Goal: Task Accomplishment & Management: Manage account settings

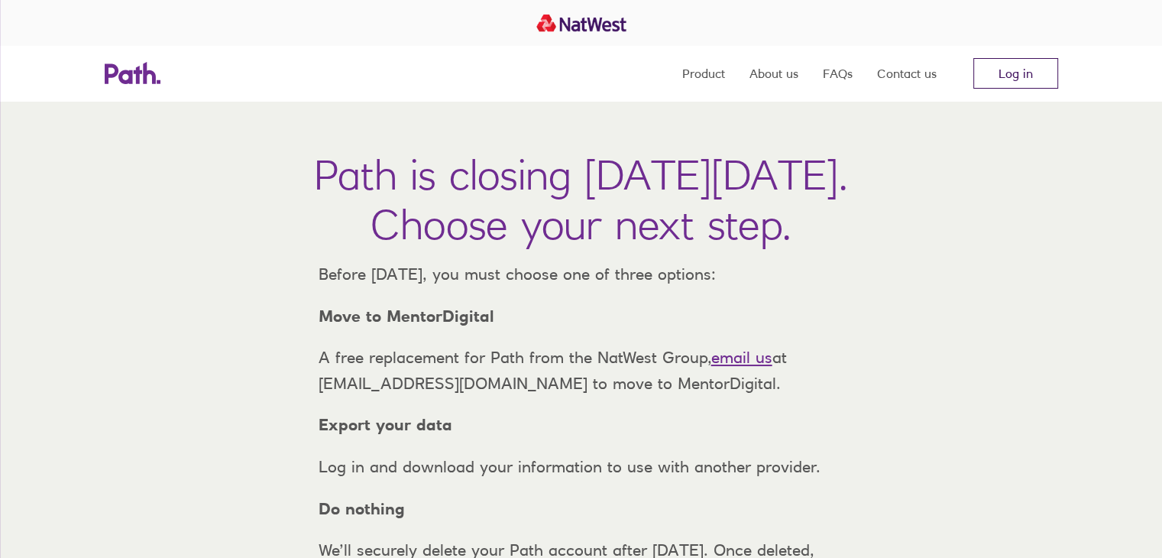
click at [1020, 73] on link "Log in" at bounding box center [1015, 73] width 85 height 31
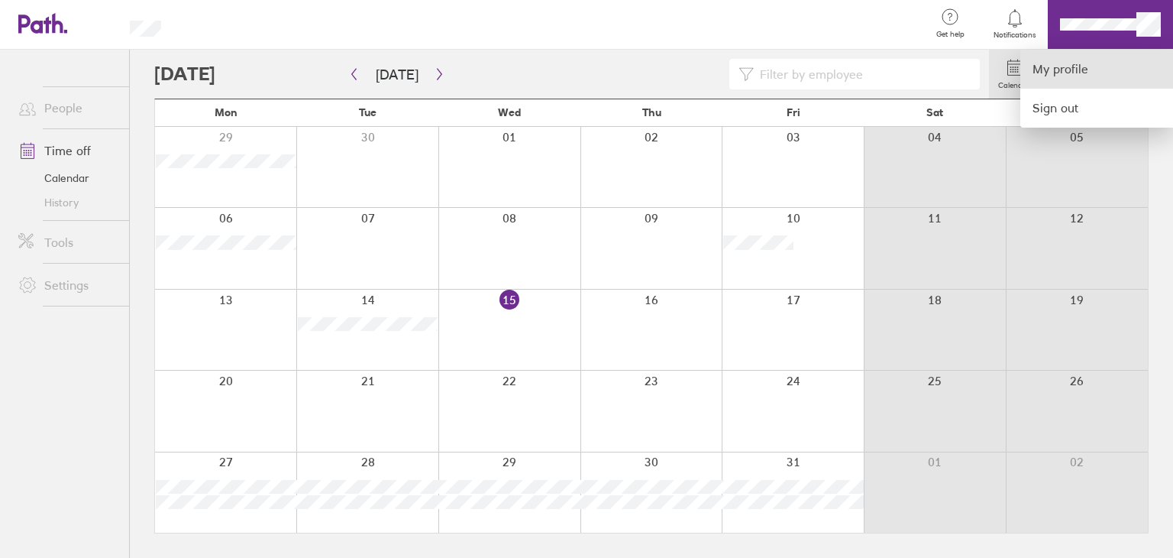
click at [1078, 61] on link "My profile" at bounding box center [1096, 69] width 153 height 39
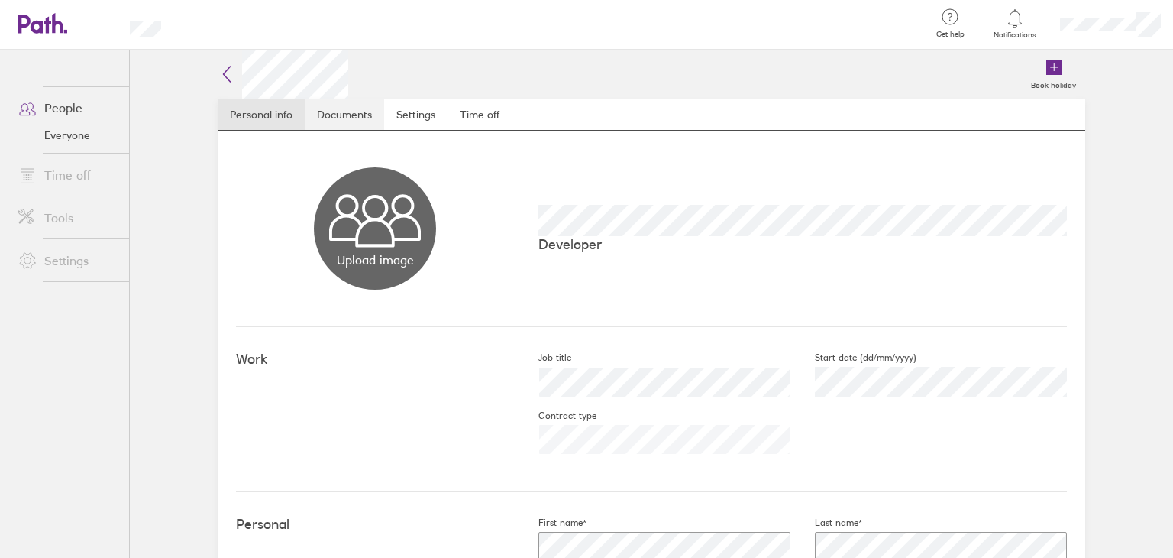
click at [344, 115] on link "Documents" at bounding box center [344, 114] width 79 height 31
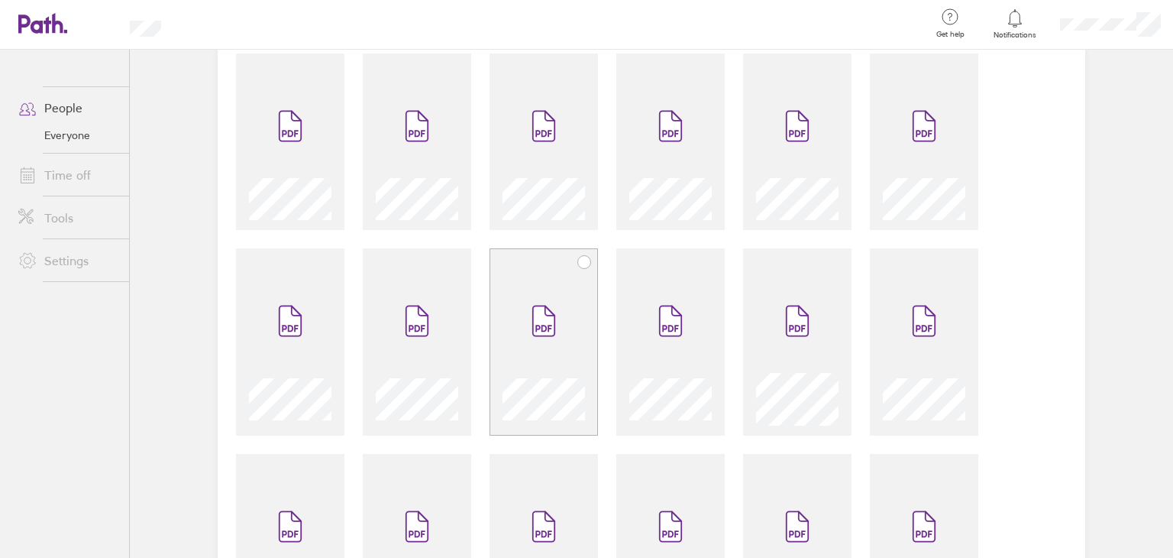
scroll to position [535, 0]
click at [664, 318] on icon at bounding box center [670, 319] width 21 height 30
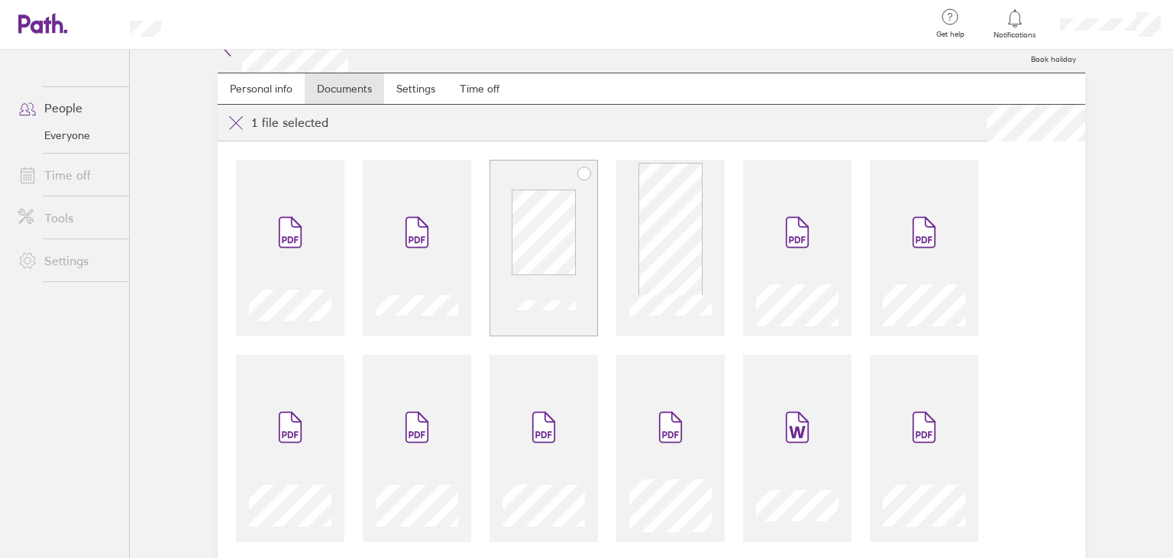
scroll to position [0, 0]
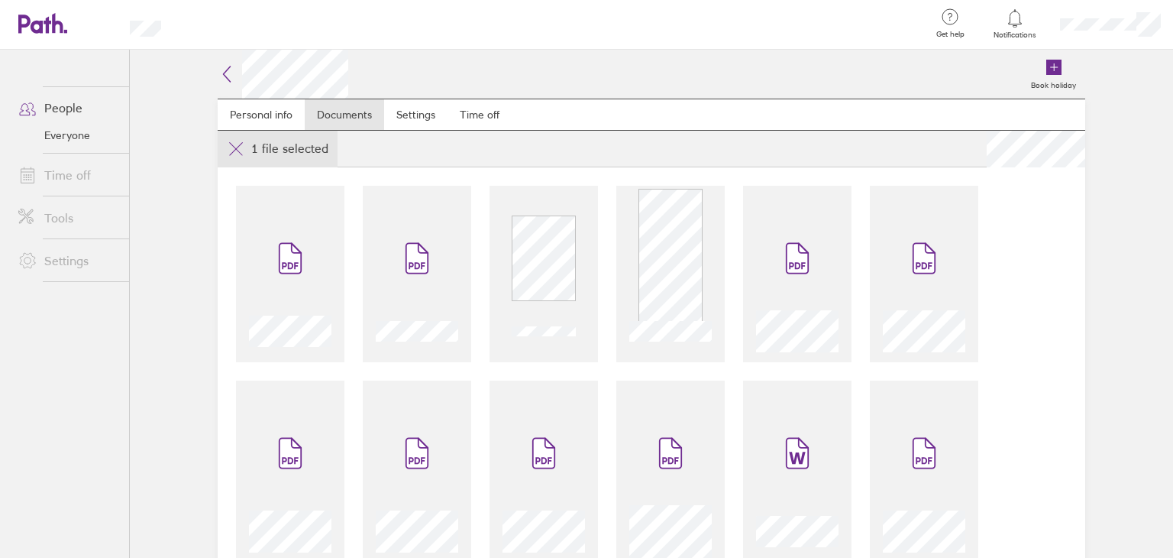
click at [238, 150] on icon at bounding box center [236, 149] width 18 height 18
click at [230, 81] on h2 at bounding box center [283, 74] width 131 height 49
click at [223, 71] on icon at bounding box center [227, 74] width 18 height 18
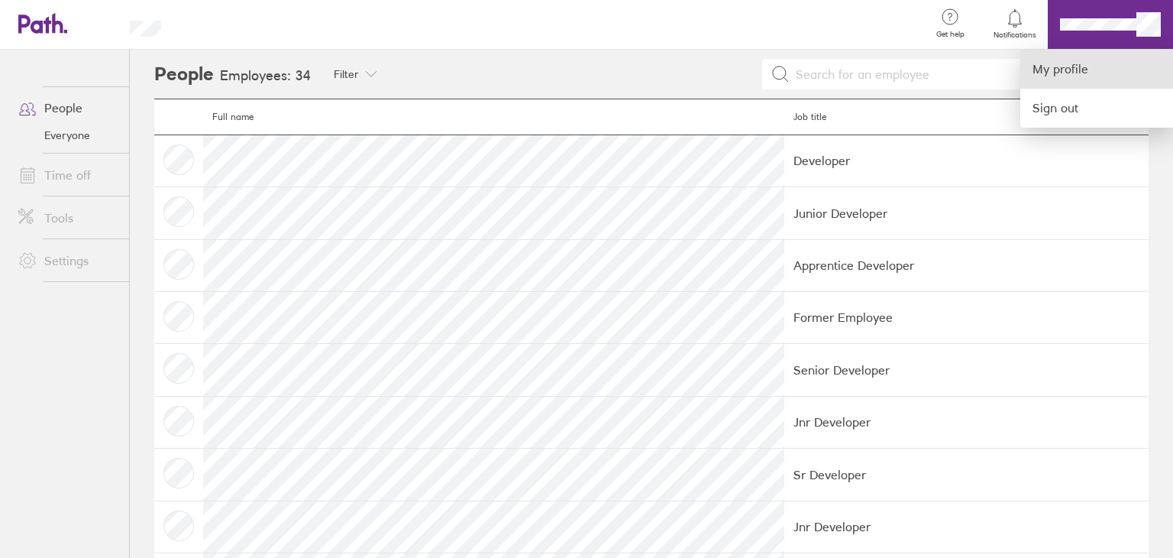
click at [1050, 76] on link "My profile" at bounding box center [1096, 69] width 153 height 39
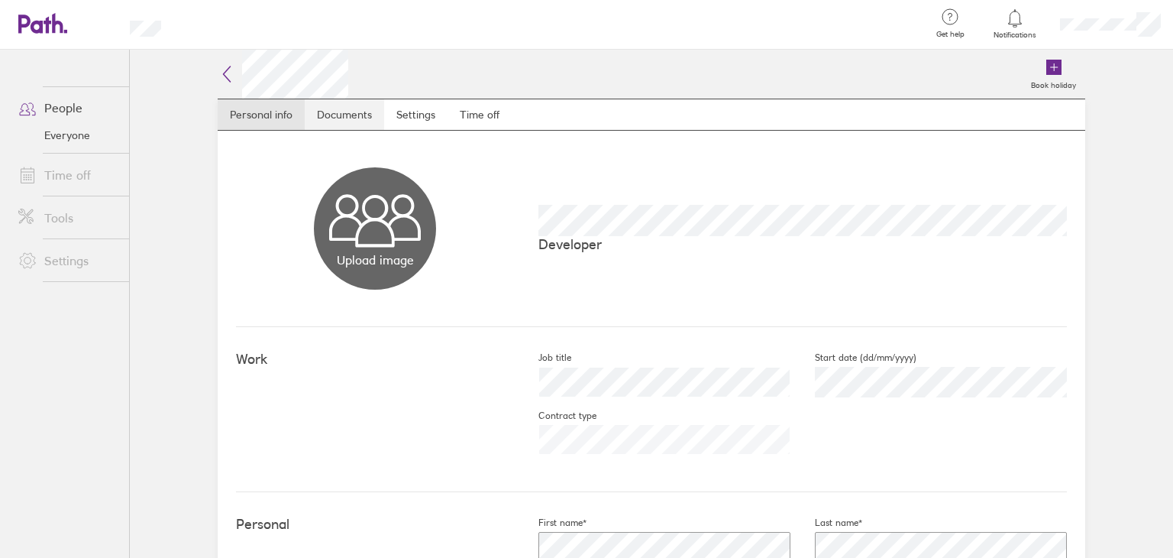
click at [347, 121] on link "Documents" at bounding box center [344, 114] width 79 height 31
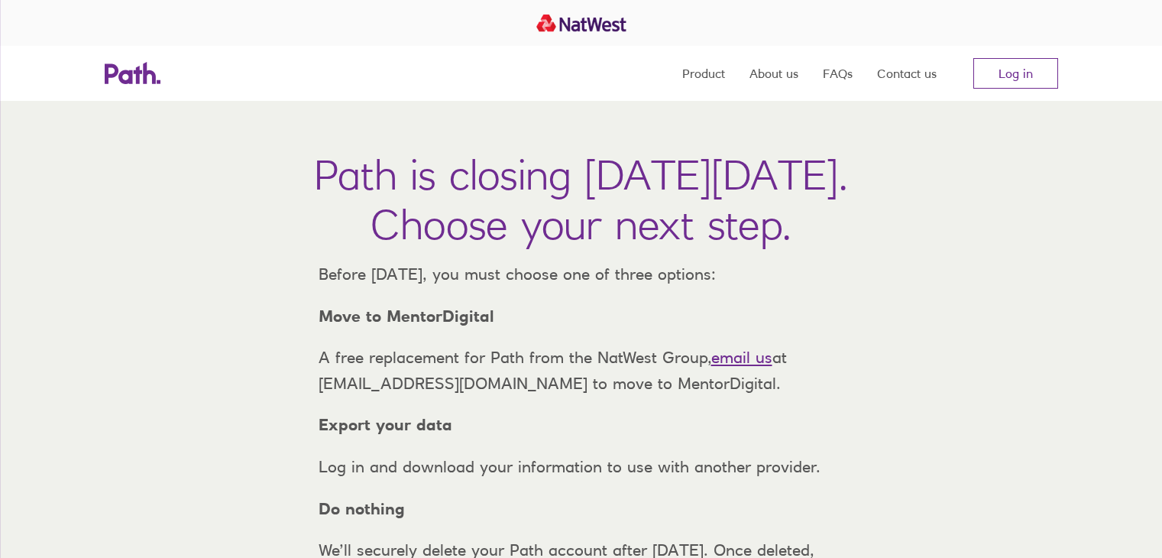
click at [1058, 79] on div "Product About us FAQs Contact us Log in" at bounding box center [581, 73] width 978 height 55
click at [1041, 80] on link "Log in" at bounding box center [1015, 73] width 85 height 31
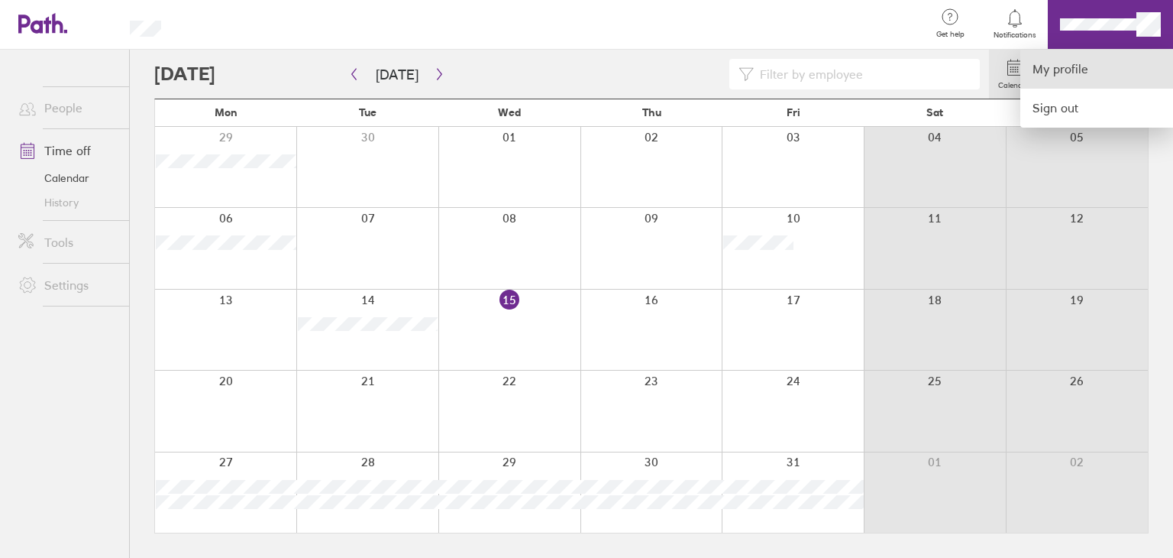
click at [1072, 78] on link "My profile" at bounding box center [1096, 69] width 153 height 39
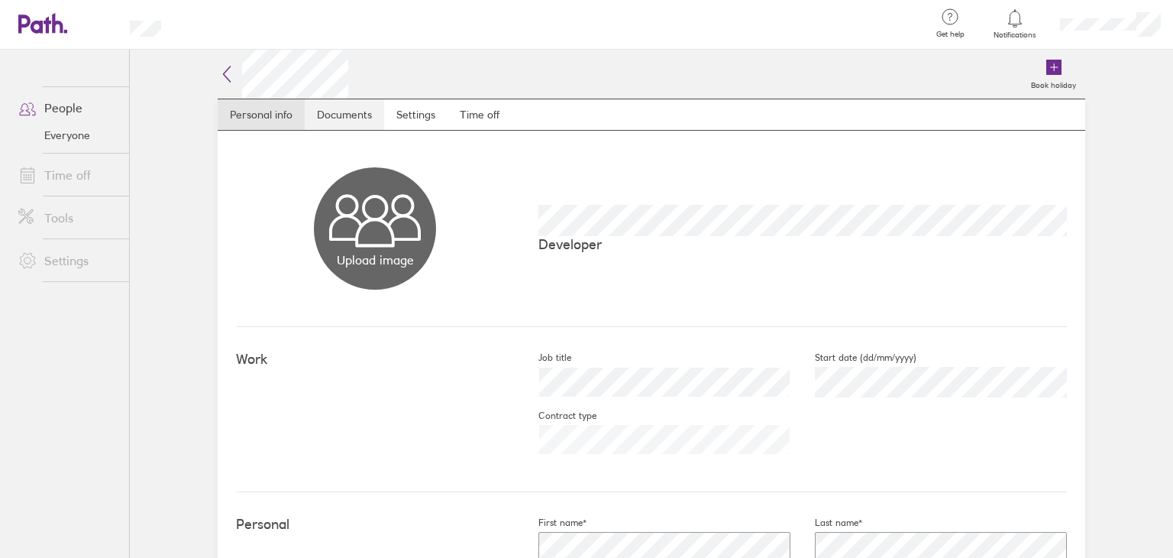
click at [347, 111] on link "Documents" at bounding box center [344, 114] width 79 height 31
